Goal: Task Accomplishment & Management: Use online tool/utility

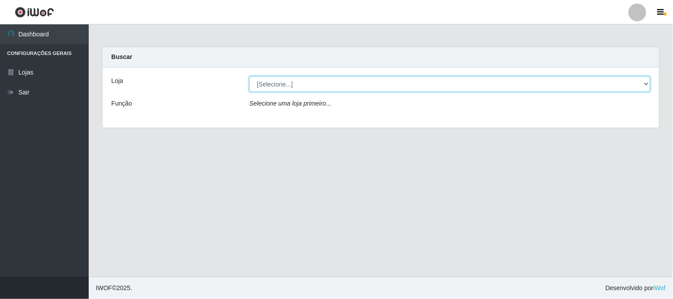
click at [351, 86] on select "[Selecione...] Casatudo BR" at bounding box center [449, 84] width 401 height 16
select select "197"
click at [249, 76] on select "[Selecione...] Casatudo BR" at bounding box center [449, 84] width 401 height 16
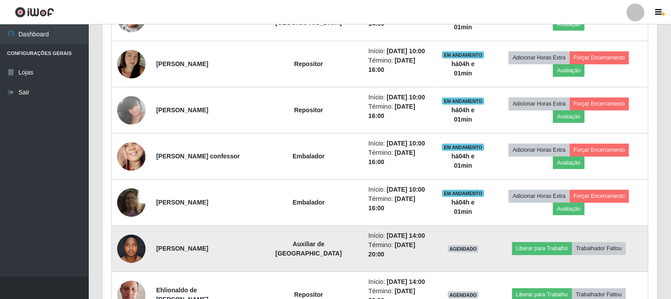
scroll to position [444, 0]
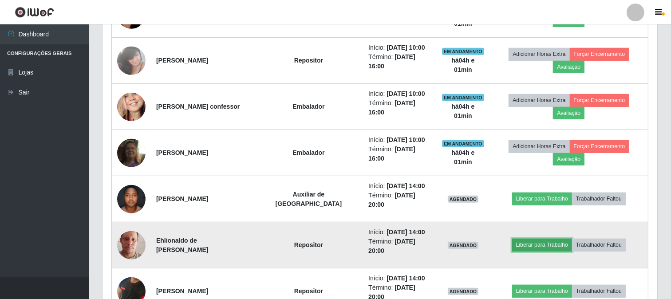
click at [538, 243] on button "Liberar para Trabalho" at bounding box center [542, 245] width 60 height 12
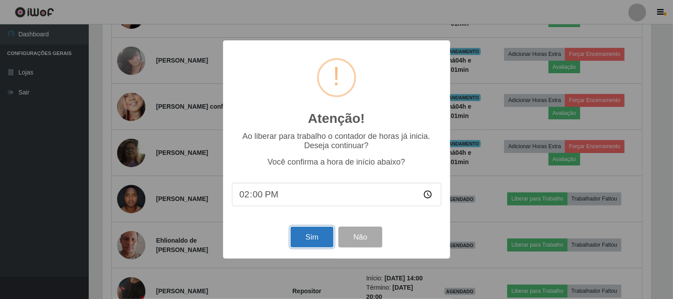
click at [312, 236] on button "Sim" at bounding box center [312, 237] width 43 height 21
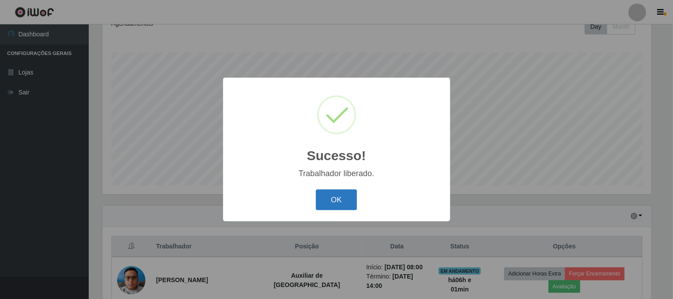
click at [326, 195] on button "OK" at bounding box center [336, 200] width 41 height 21
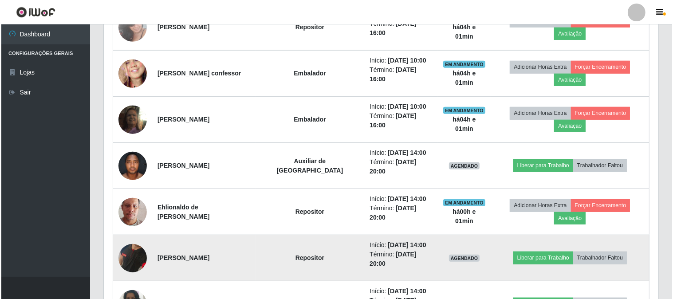
scroll to position [526, 0]
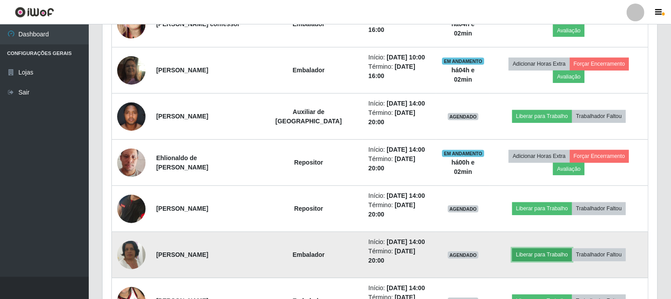
click at [530, 253] on button "Liberar para Trabalho" at bounding box center [542, 255] width 60 height 12
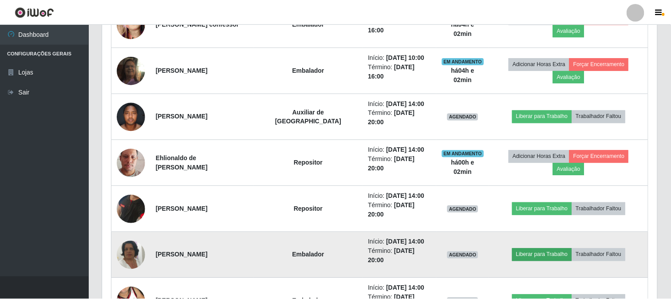
scroll to position [184, 549]
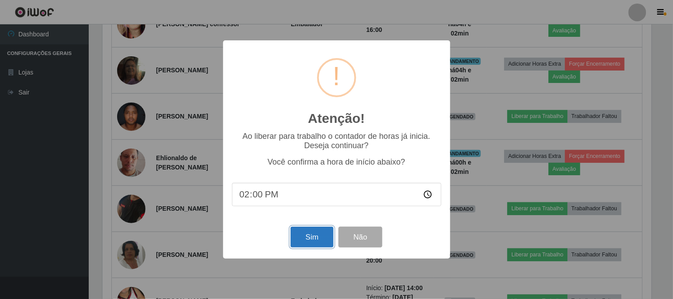
click at [308, 233] on button "Sim" at bounding box center [312, 237] width 43 height 21
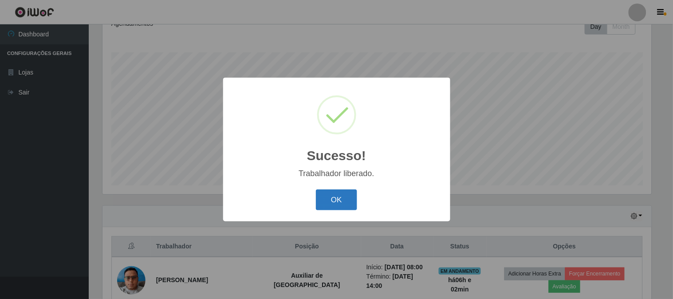
click at [347, 192] on button "OK" at bounding box center [336, 200] width 41 height 21
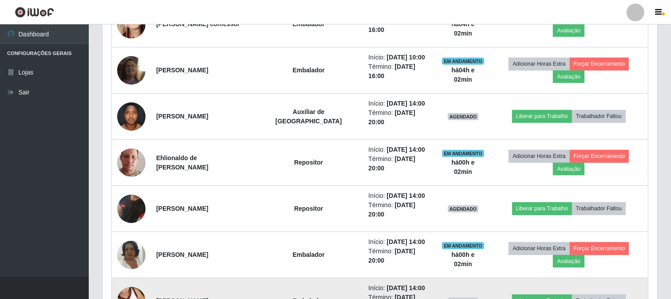
scroll to position [576, 0]
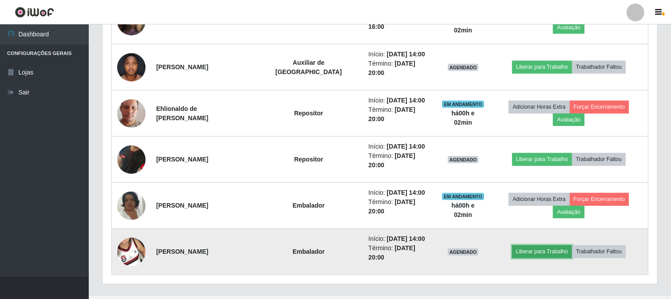
click at [531, 252] on button "Liberar para Trabalho" at bounding box center [542, 251] width 60 height 12
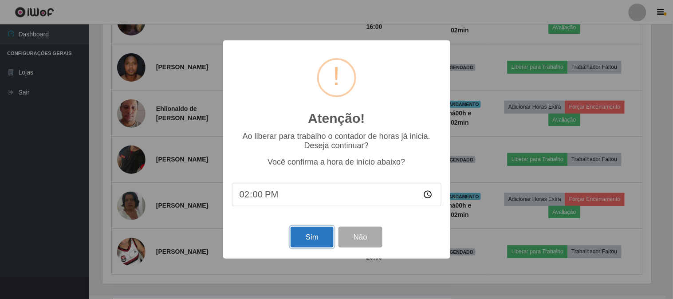
click at [306, 242] on button "Sim" at bounding box center [312, 237] width 43 height 21
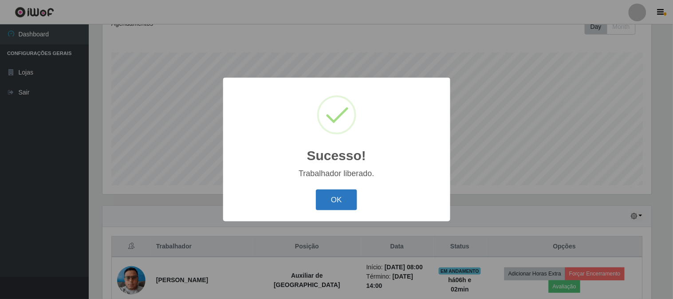
click at [324, 193] on button "OK" at bounding box center [336, 200] width 41 height 21
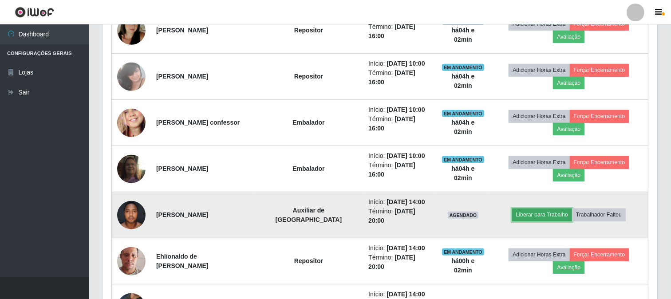
click at [542, 213] on button "Liberar para Trabalho" at bounding box center [542, 215] width 60 height 12
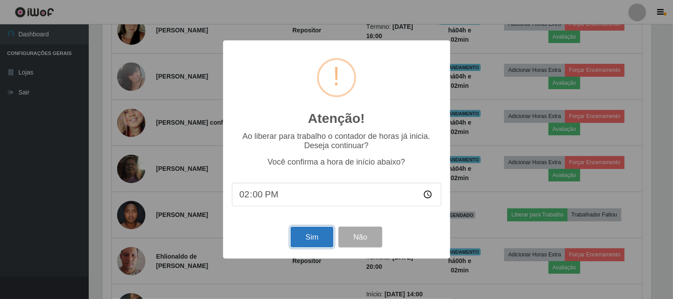
click at [306, 238] on button "Sim" at bounding box center [312, 237] width 43 height 21
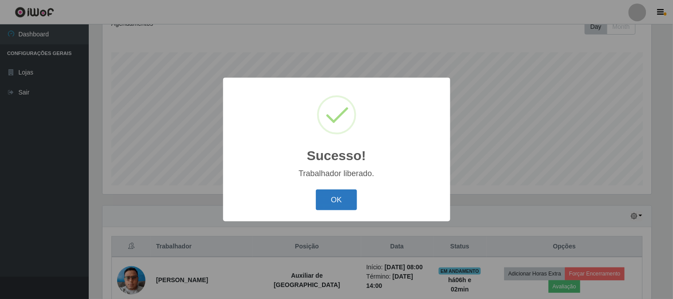
click at [336, 199] on button "OK" at bounding box center [336, 200] width 41 height 21
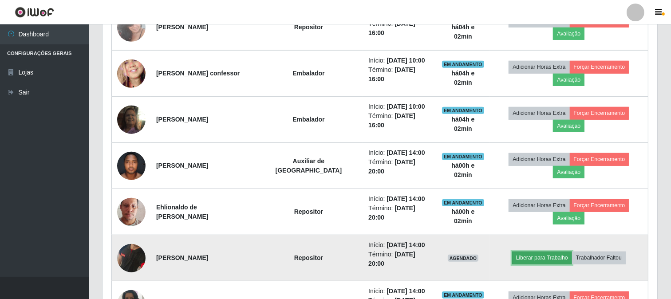
click at [531, 256] on button "Liberar para Trabalho" at bounding box center [542, 258] width 60 height 12
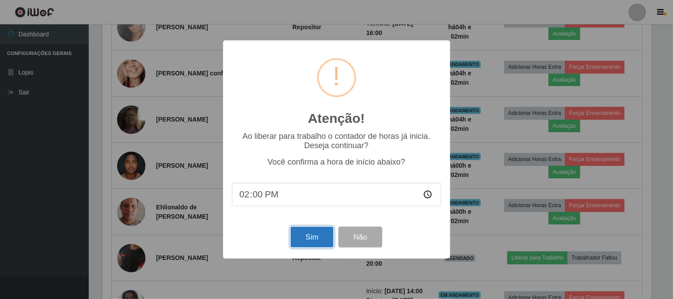
click at [314, 237] on button "Sim" at bounding box center [312, 237] width 43 height 21
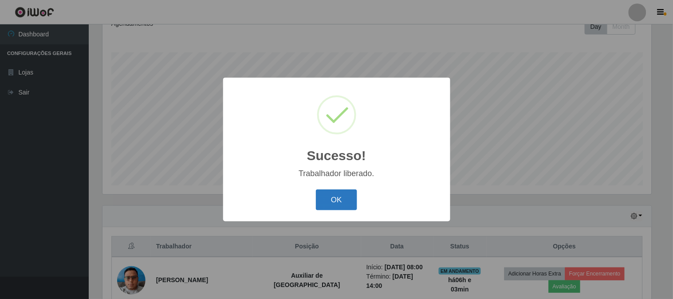
click at [336, 201] on button "OK" at bounding box center [336, 200] width 41 height 21
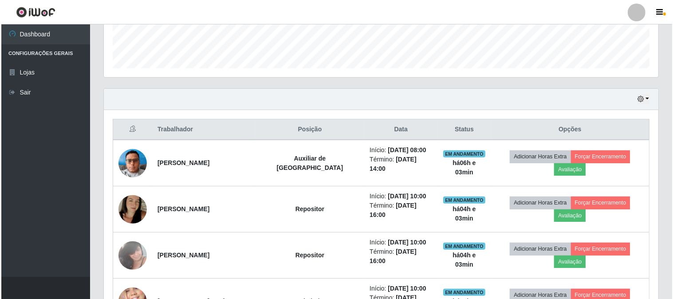
scroll to position [298, 0]
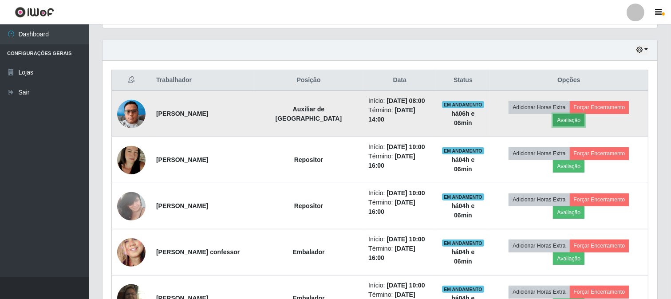
click at [570, 125] on button "Avaliação" at bounding box center [569, 120] width 32 height 12
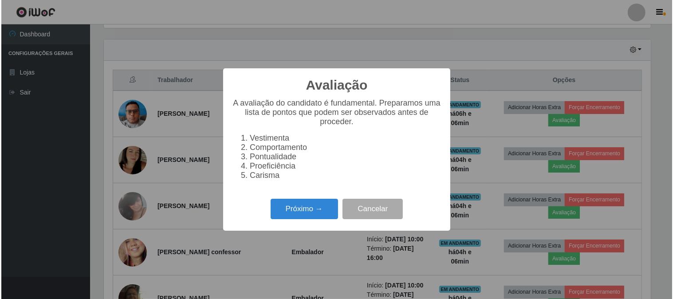
scroll to position [184, 549]
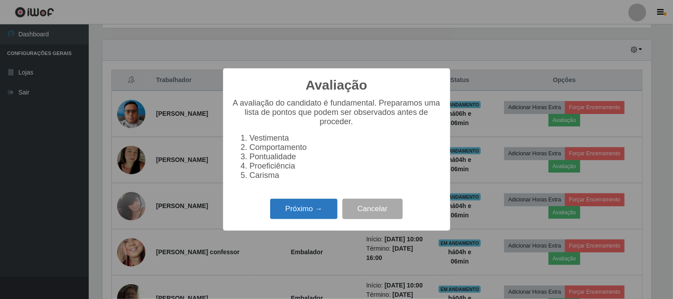
click at [303, 210] on button "Próximo →" at bounding box center [303, 209] width 67 height 21
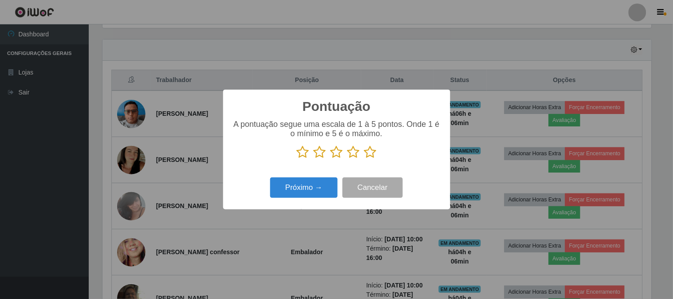
scroll to position [443673, 443308]
click at [372, 154] on icon at bounding box center [370, 152] width 12 height 13
click at [364, 159] on input "radio" at bounding box center [364, 159] width 0 height 0
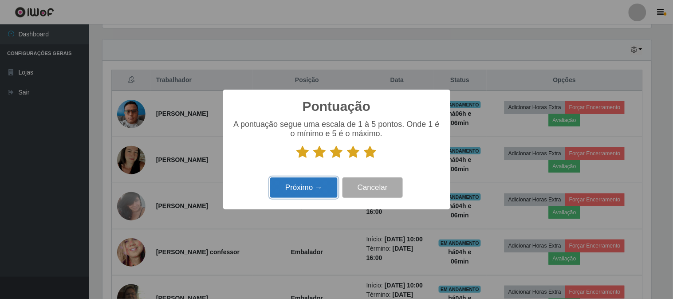
click at [306, 185] on button "Próximo →" at bounding box center [303, 188] width 67 height 21
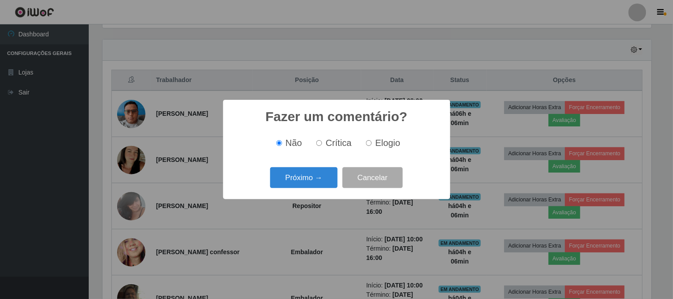
click at [383, 140] on span "Elogio" at bounding box center [388, 143] width 25 height 10
click at [372, 140] on input "Elogio" at bounding box center [369, 143] width 6 height 6
radio input "true"
click at [323, 170] on button "Próximo →" at bounding box center [303, 177] width 67 height 21
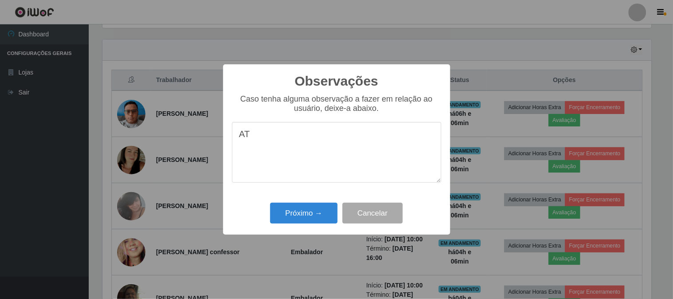
type textarea "A"
type textarea "a"
drag, startPoint x: 257, startPoint y: 152, endPoint x: 316, endPoint y: 177, distance: 64.1
click at [316, 177] on textarea "colaborador bem proativo, dinamico,agil,atencioso" at bounding box center [337, 152] width 210 height 61
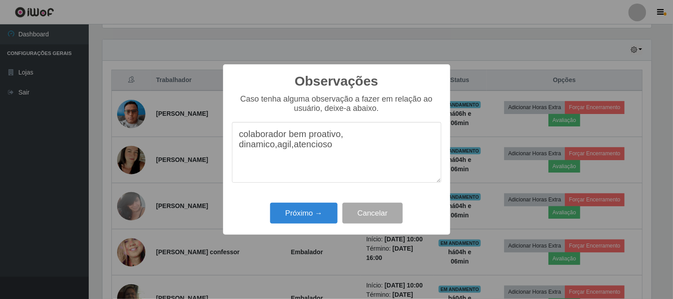
drag, startPoint x: 265, startPoint y: 154, endPoint x: 305, endPoint y: 175, distance: 44.9
click at [305, 175] on textarea "colaborador bem proativo, dinamico,agil,atencioso" at bounding box center [337, 152] width 210 height 61
click at [277, 151] on textarea "colaborador bem proativo, dinamico,agil,atencioso" at bounding box center [337, 152] width 210 height 61
drag, startPoint x: 266, startPoint y: 152, endPoint x: 336, endPoint y: 175, distance: 73.1
click at [336, 175] on textarea "colaborador bem proativo, dinâmico, agil,atencioso" at bounding box center [337, 152] width 210 height 61
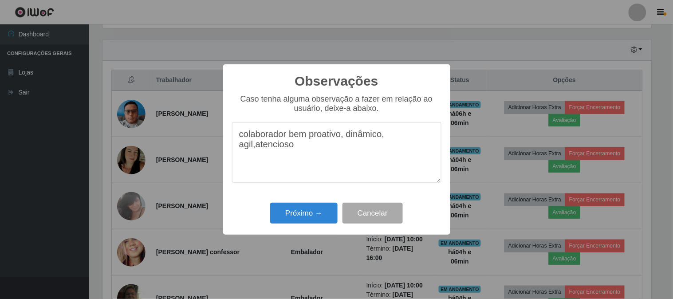
click at [254, 152] on textarea "colaborador bem proativo, dinâmico, agil,atencioso" at bounding box center [337, 152] width 210 height 61
type textarea "colaborador bem proativo, dinâmico, ágil ,atencioso"
click at [304, 215] on button "Próximo →" at bounding box center [303, 213] width 67 height 21
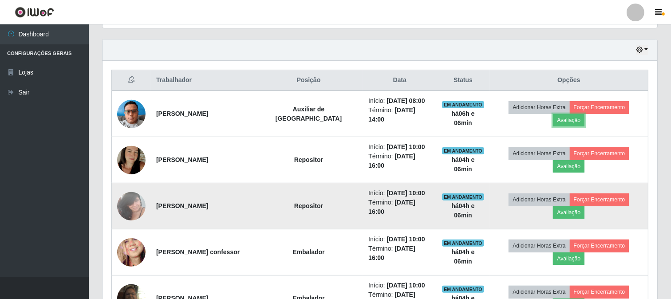
scroll to position [184, 555]
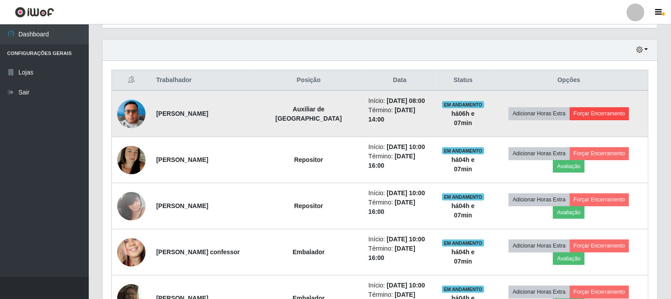
click at [594, 103] on td "Adicionar Horas Extra Forçar Encerramento" at bounding box center [569, 114] width 158 height 47
click at [589, 116] on button "Forçar Encerramento" at bounding box center [599, 113] width 59 height 12
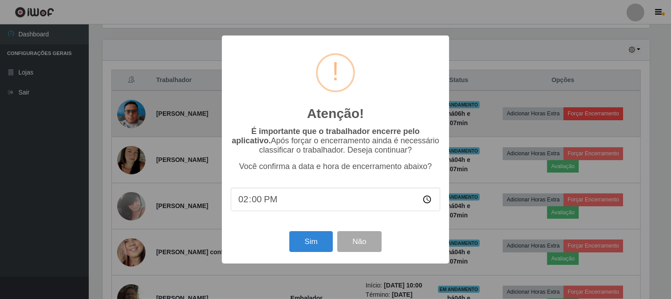
scroll to position [184, 549]
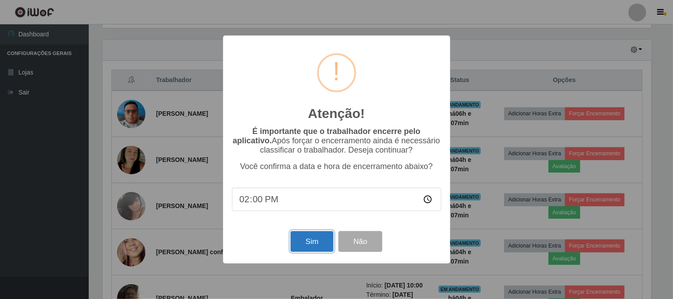
click at [317, 242] on button "Sim" at bounding box center [312, 241] width 43 height 21
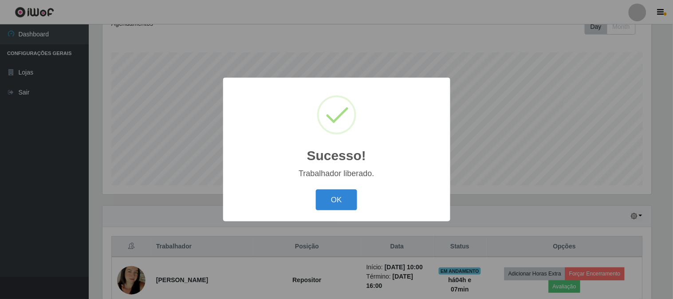
click at [316, 190] on button "OK" at bounding box center [336, 200] width 41 height 21
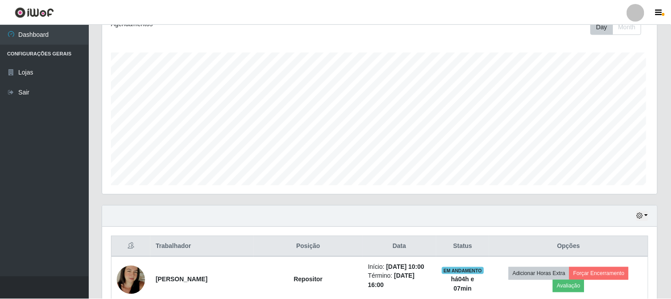
scroll to position [184, 555]
